Goal: Task Accomplishment & Management: Manage account settings

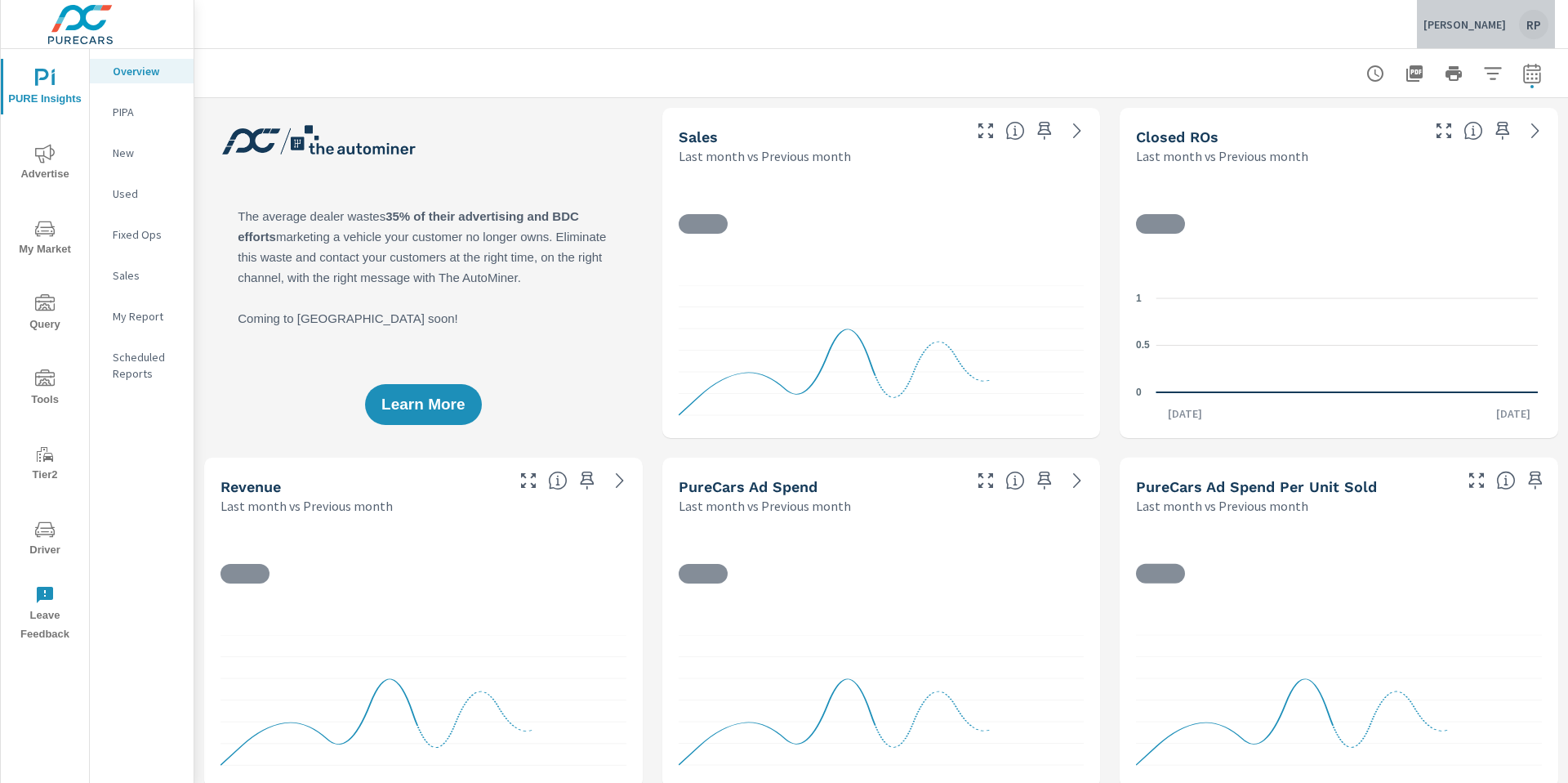
click at [1535, 31] on div "RP" at bounding box center [1533, 24] width 29 height 29
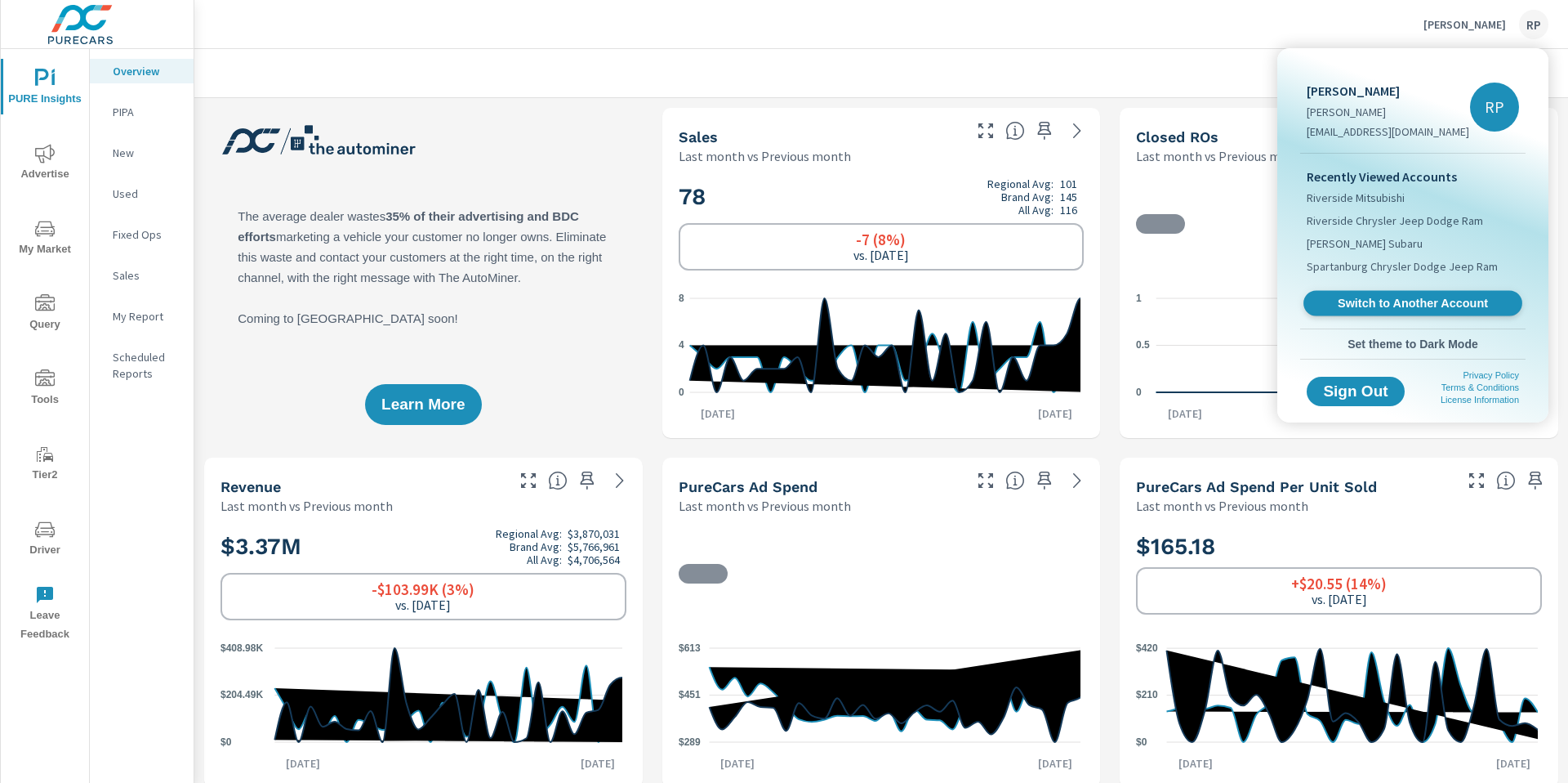
click at [1431, 296] on span "Switch to Another Account" at bounding box center [1412, 304] width 200 height 16
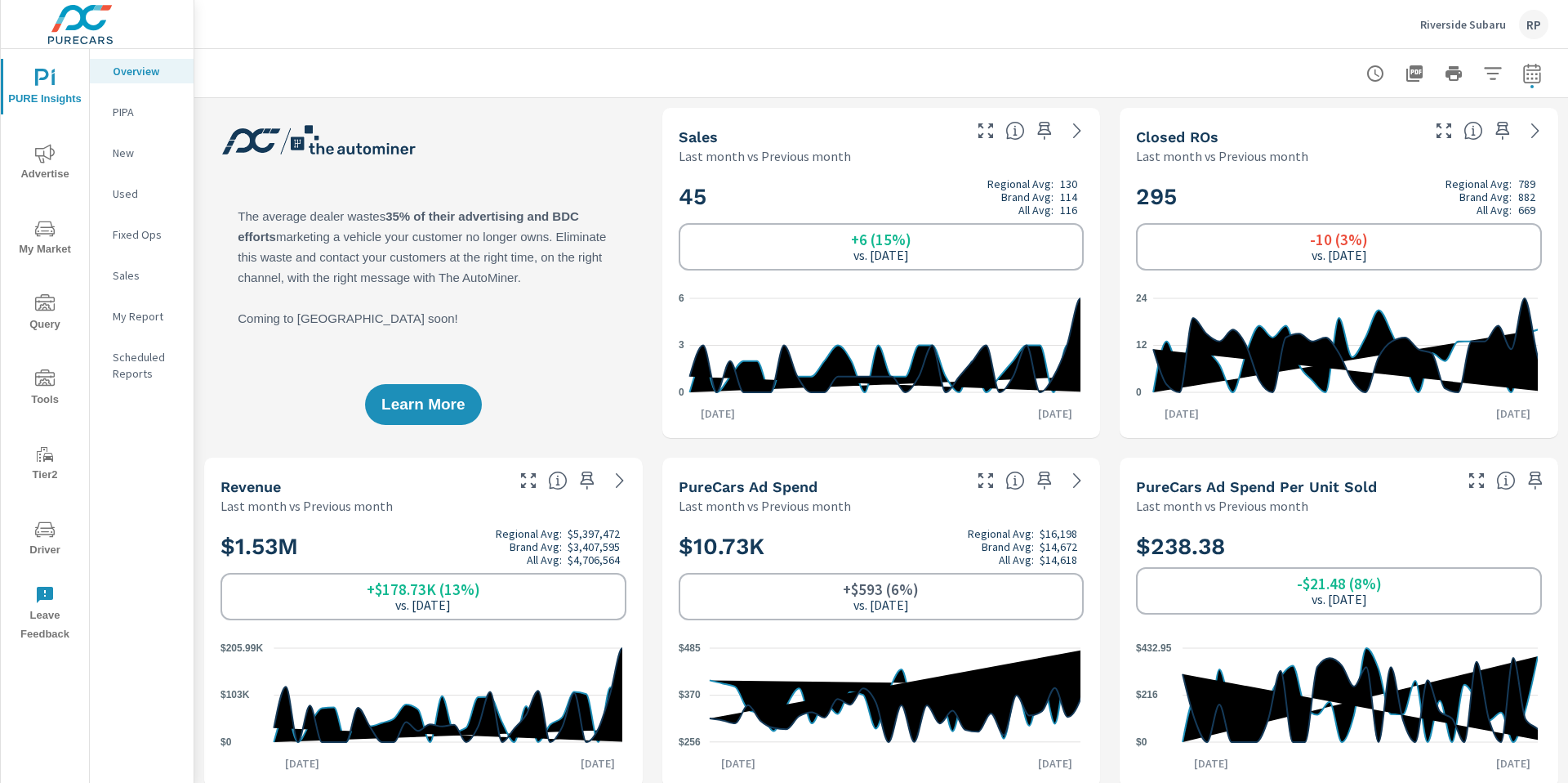
click at [44, 519] on icon "nav menu" at bounding box center [44, 529] width 19 height 19
